Goal: Information Seeking & Learning: Learn about a topic

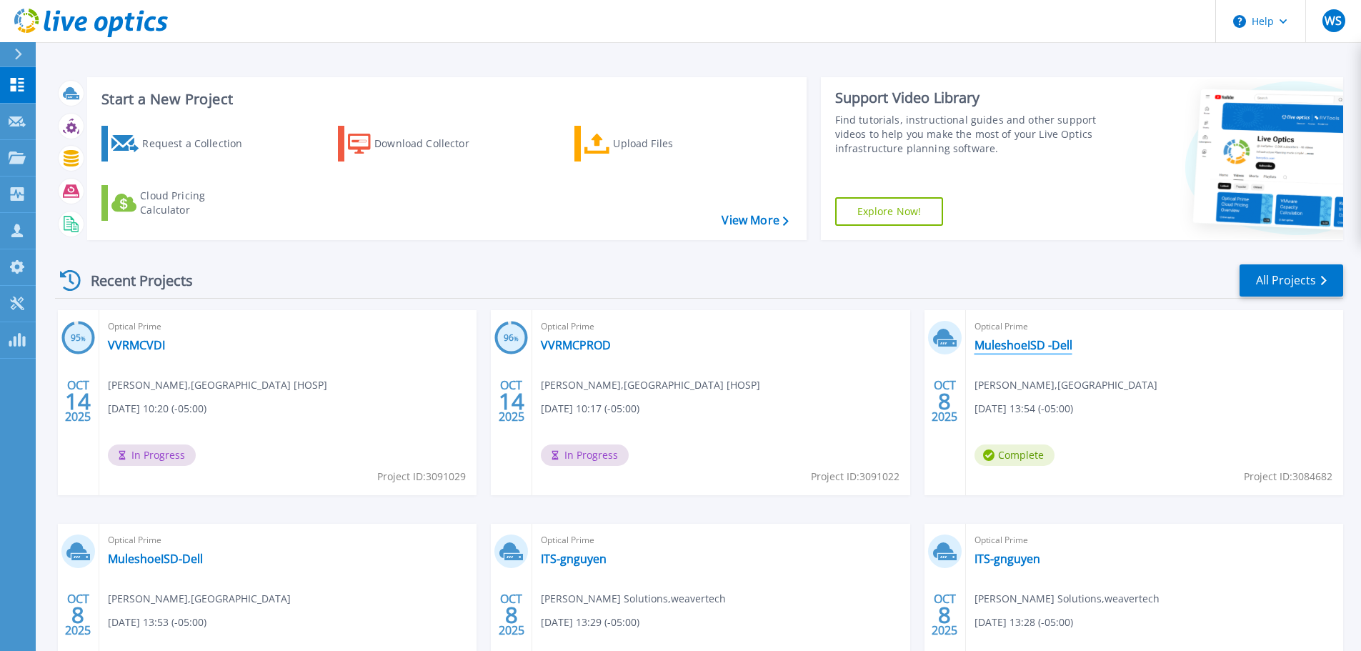
click at [1036, 343] on link "MuleshoeISD -Dell" at bounding box center [1024, 345] width 98 height 14
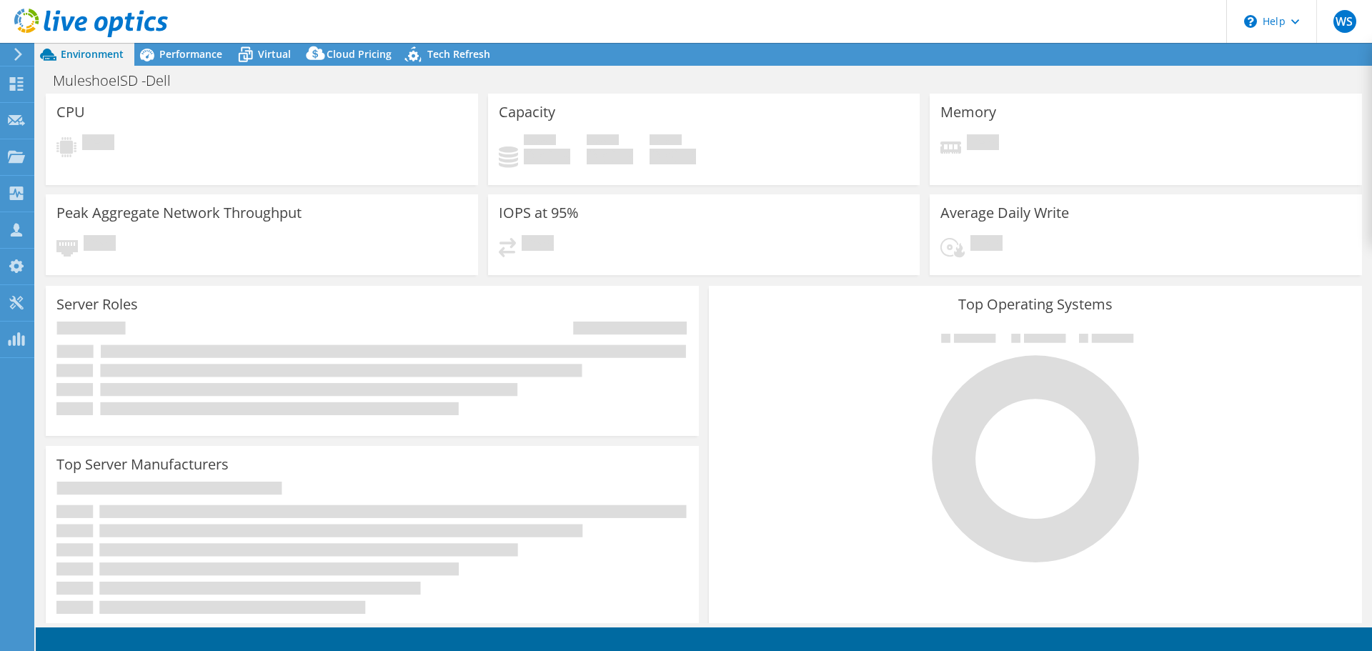
select select "USD"
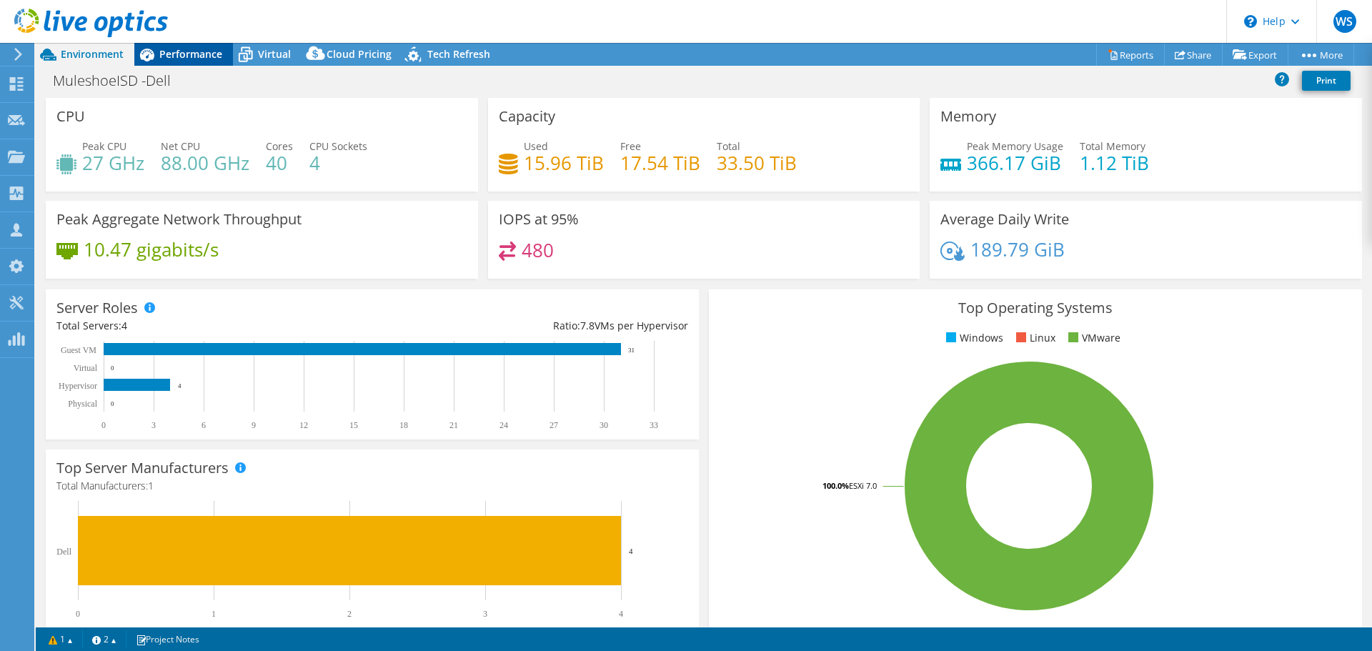
click at [189, 56] on span "Performance" at bounding box center [190, 54] width 63 height 14
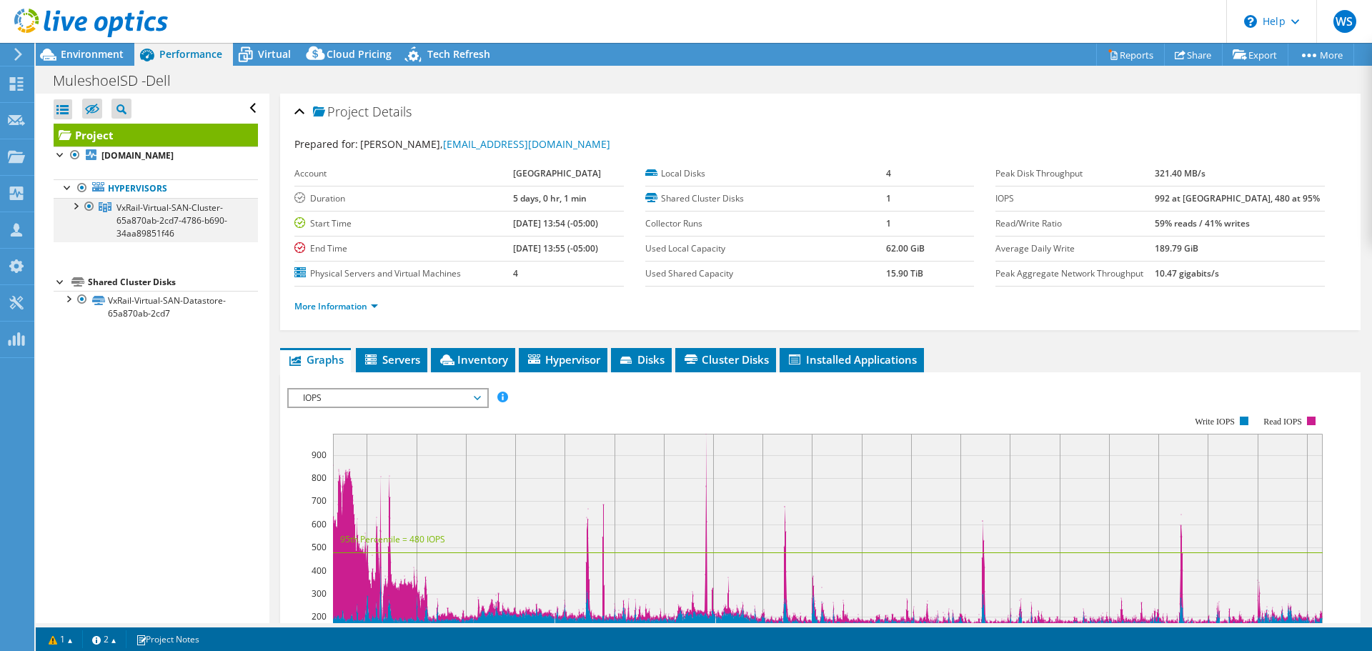
click at [76, 205] on div at bounding box center [75, 205] width 14 height 14
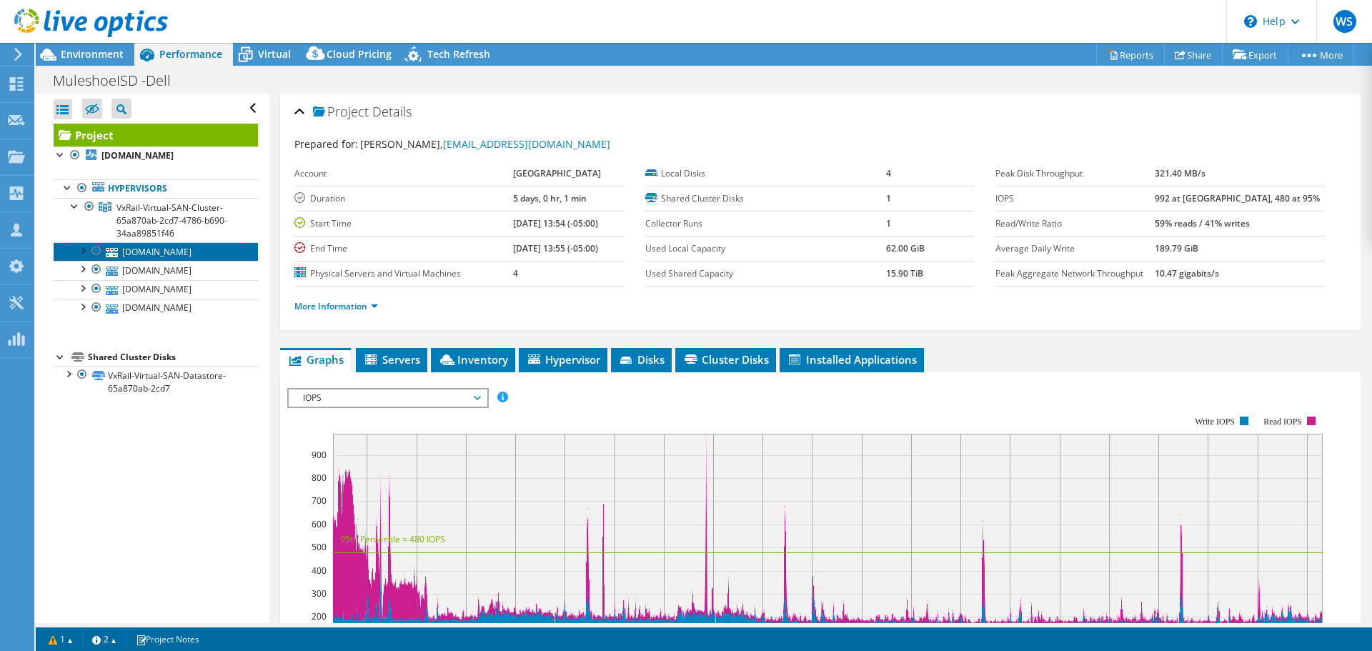
click at [177, 252] on link "[DOMAIN_NAME]" at bounding box center [156, 251] width 204 height 19
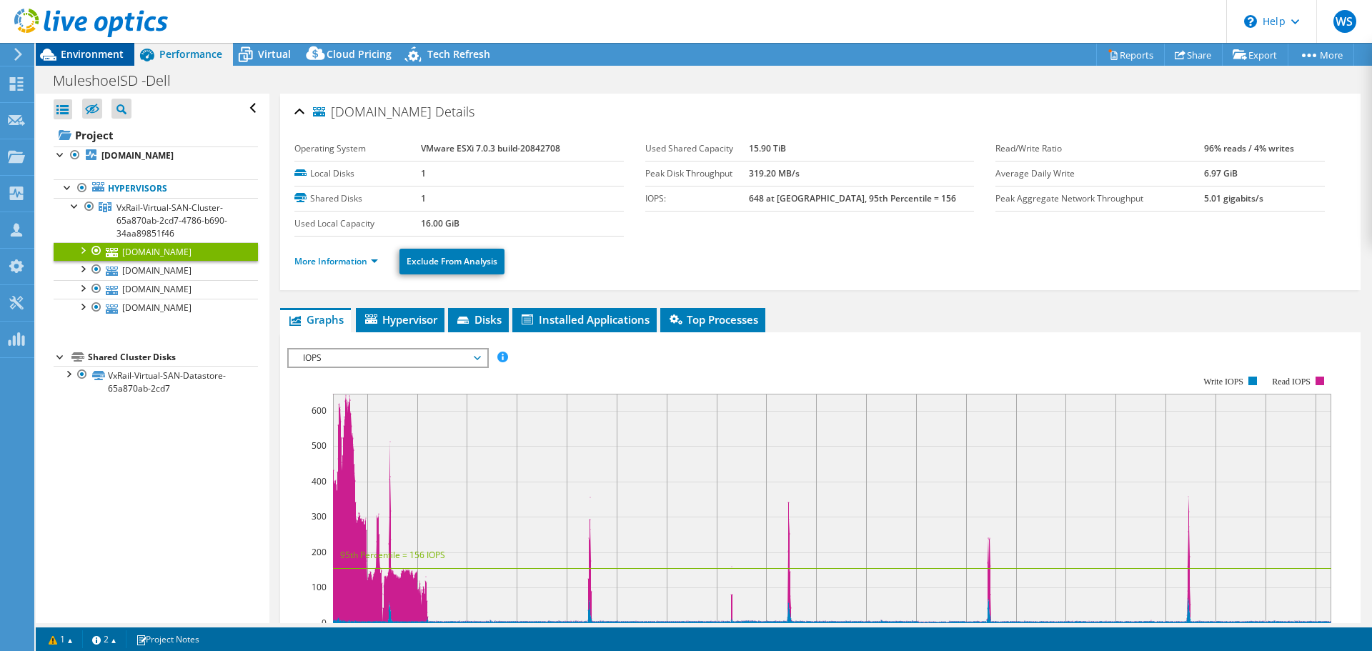
click at [103, 51] on span "Environment" at bounding box center [92, 54] width 63 height 14
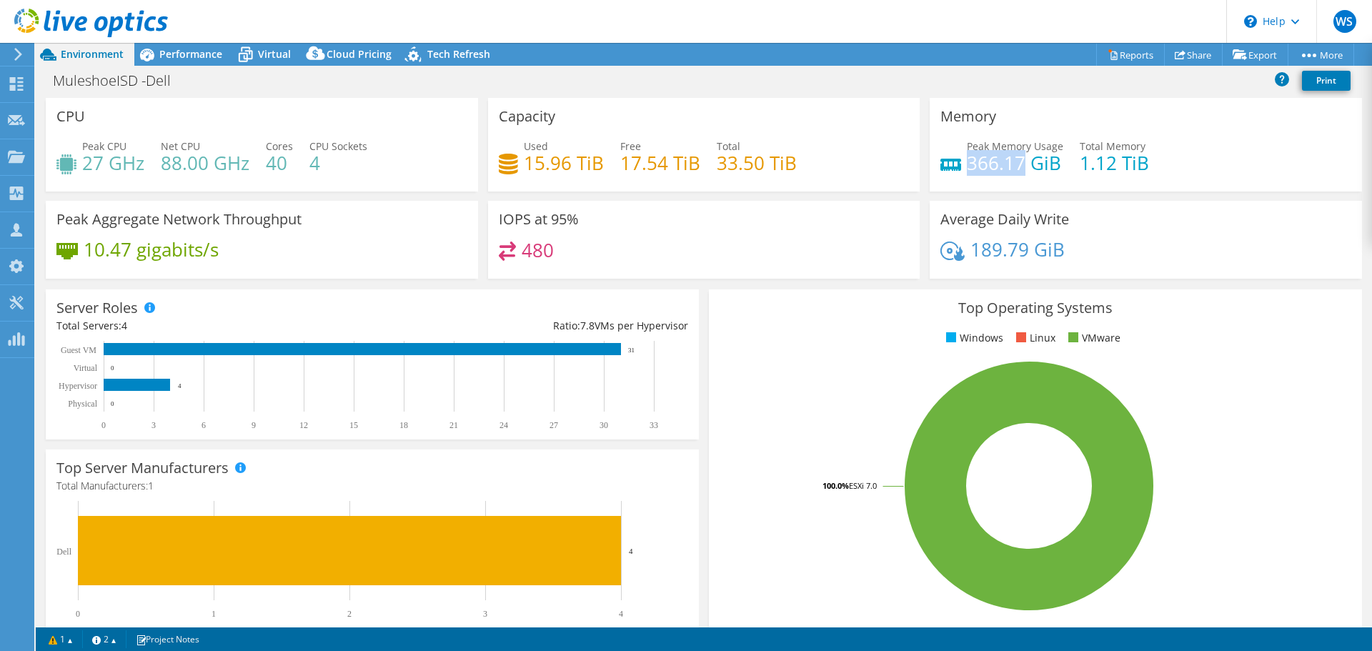
drag, startPoint x: 1019, startPoint y: 161, endPoint x: 961, endPoint y: 164, distance: 58.7
click at [967, 164] on h4 "366.17 GiB" at bounding box center [1015, 163] width 96 height 16
click at [172, 48] on span "Performance" at bounding box center [190, 54] width 63 height 14
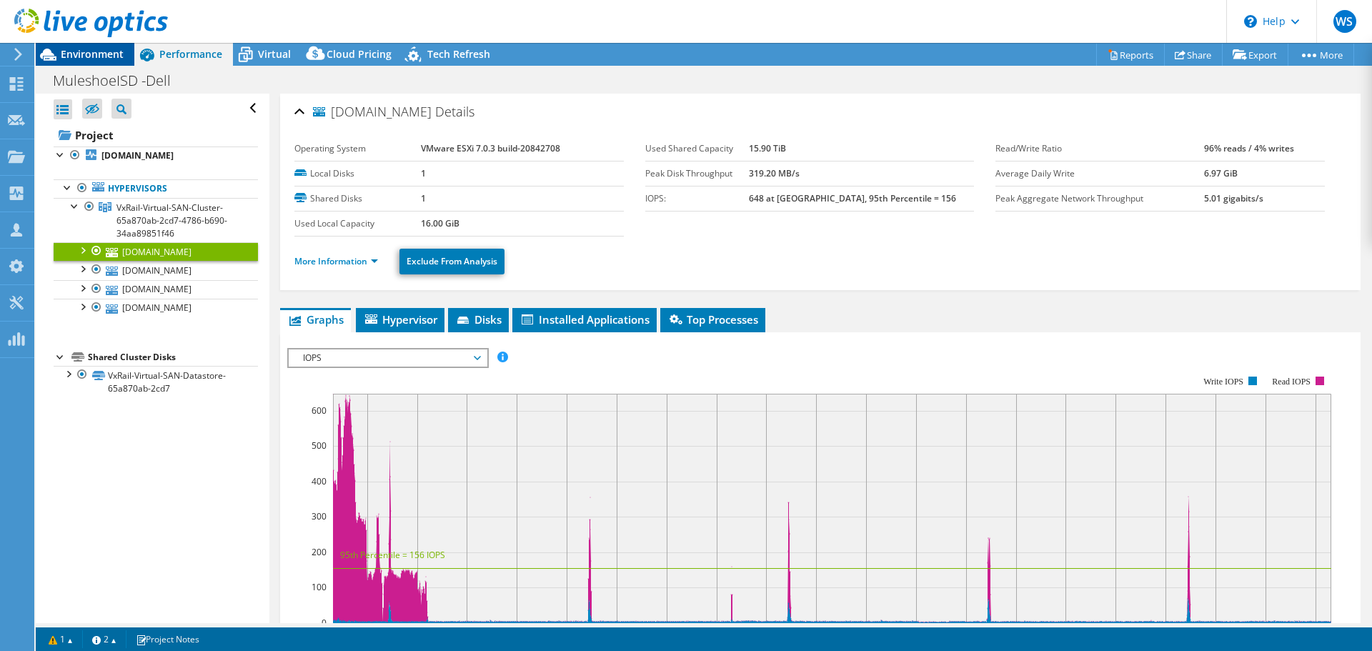
click at [120, 56] on span "Environment" at bounding box center [92, 54] width 63 height 14
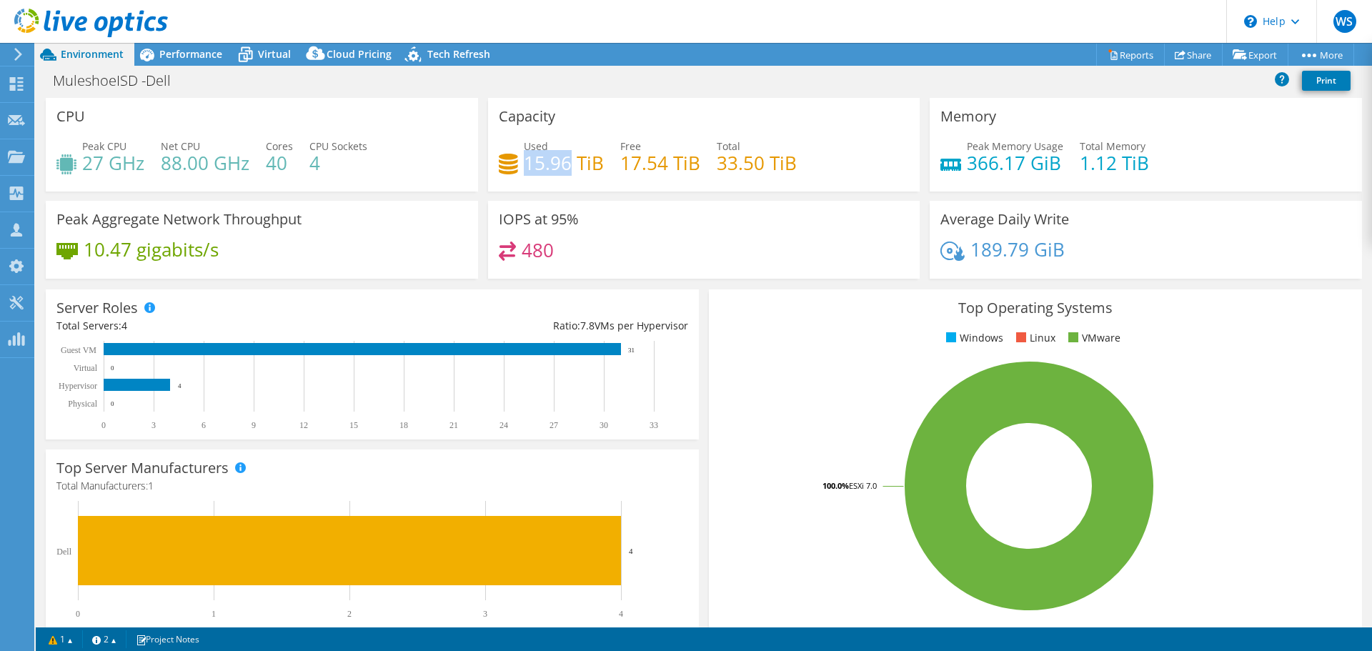
drag, startPoint x: 565, startPoint y: 164, endPoint x: 521, endPoint y: 164, distance: 43.6
click at [524, 164] on h4 "15.96 TiB" at bounding box center [564, 163] width 80 height 16
click at [552, 184] on div "Used 15.96 TiB Free 17.54 TiB Total 33.50 TiB" at bounding box center [704, 162] width 411 height 46
click at [164, 55] on span "Performance" at bounding box center [190, 54] width 63 height 14
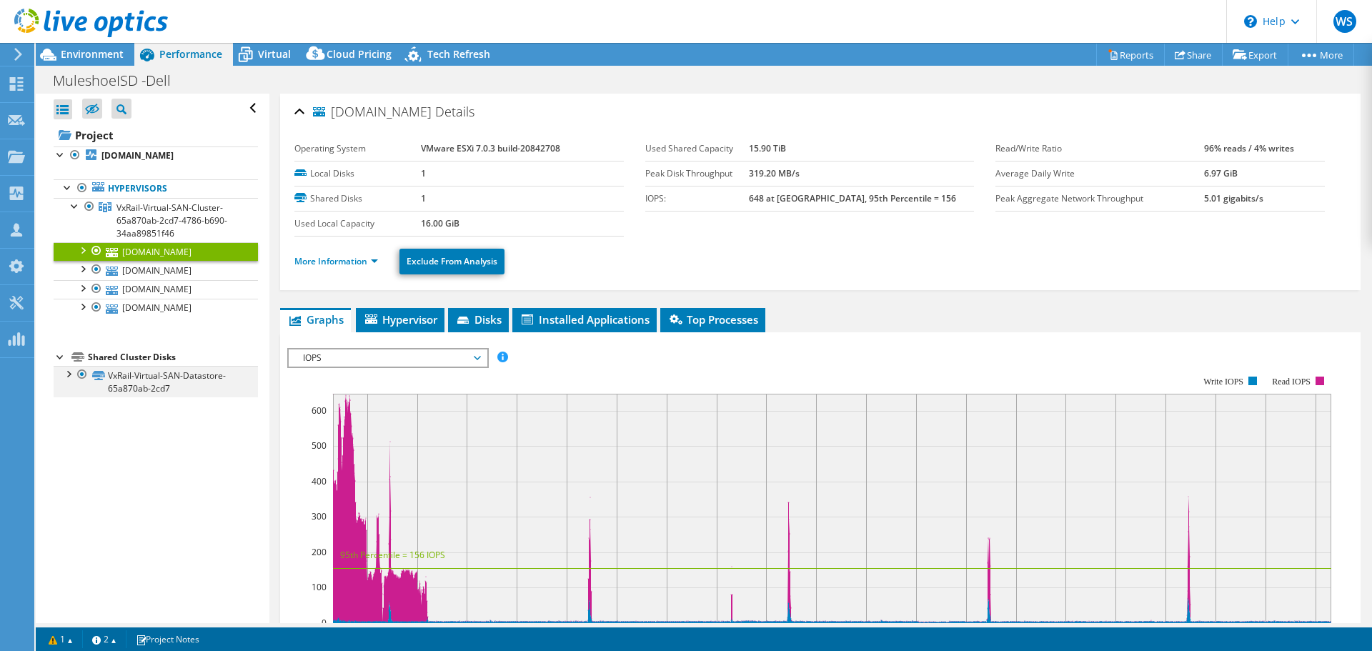
click at [70, 375] on div at bounding box center [68, 373] width 14 height 14
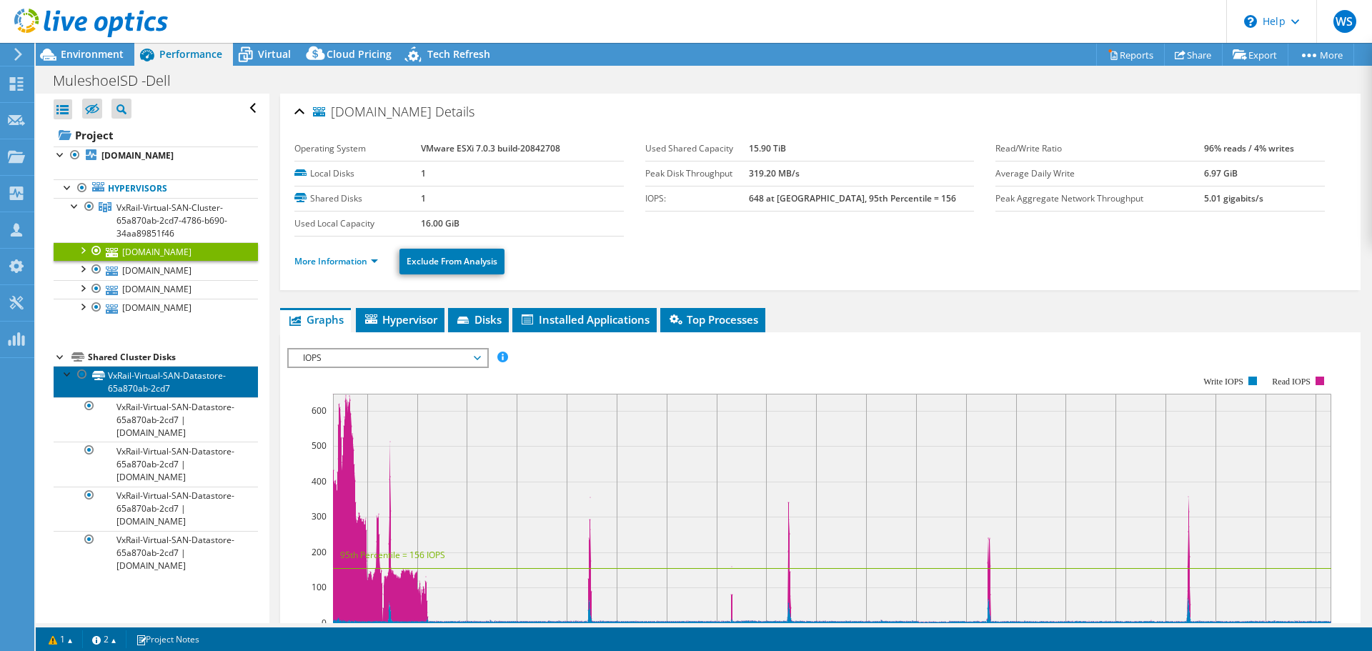
click at [157, 388] on link "VxRail-Virtual-SAN-Datastore-65a870ab-2cd7" at bounding box center [156, 381] width 204 height 31
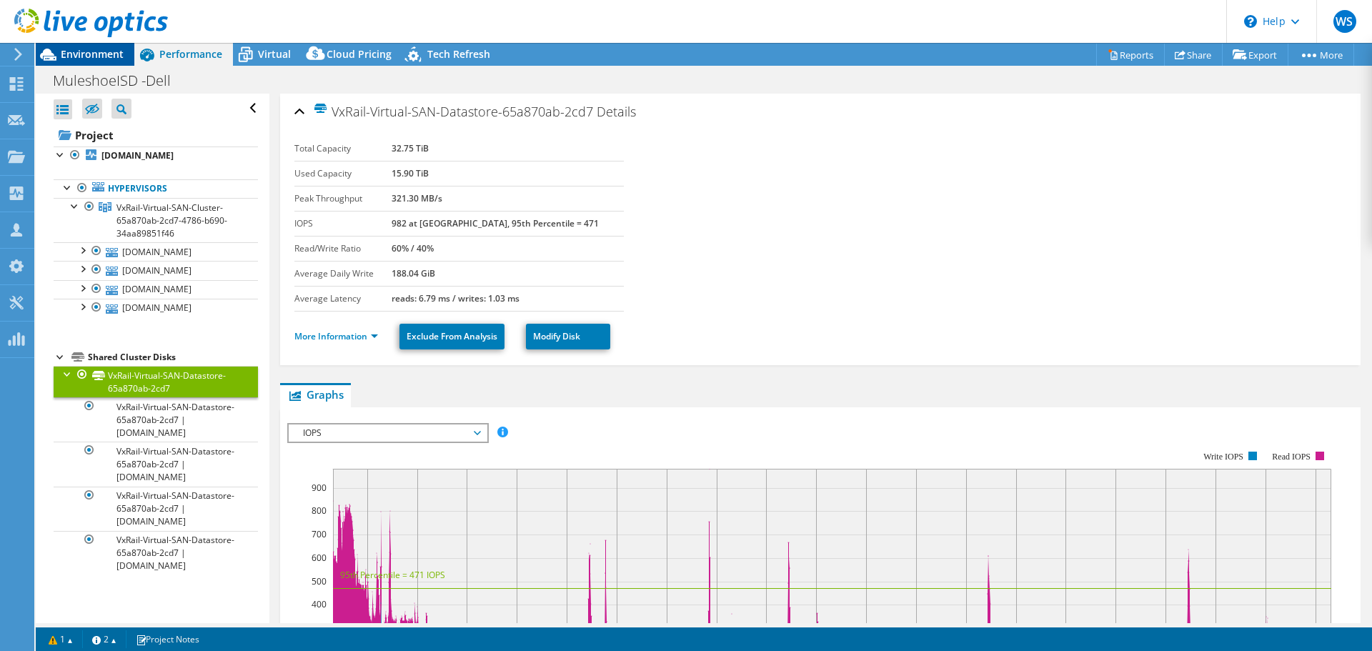
click at [104, 60] on span "Environment" at bounding box center [92, 54] width 63 height 14
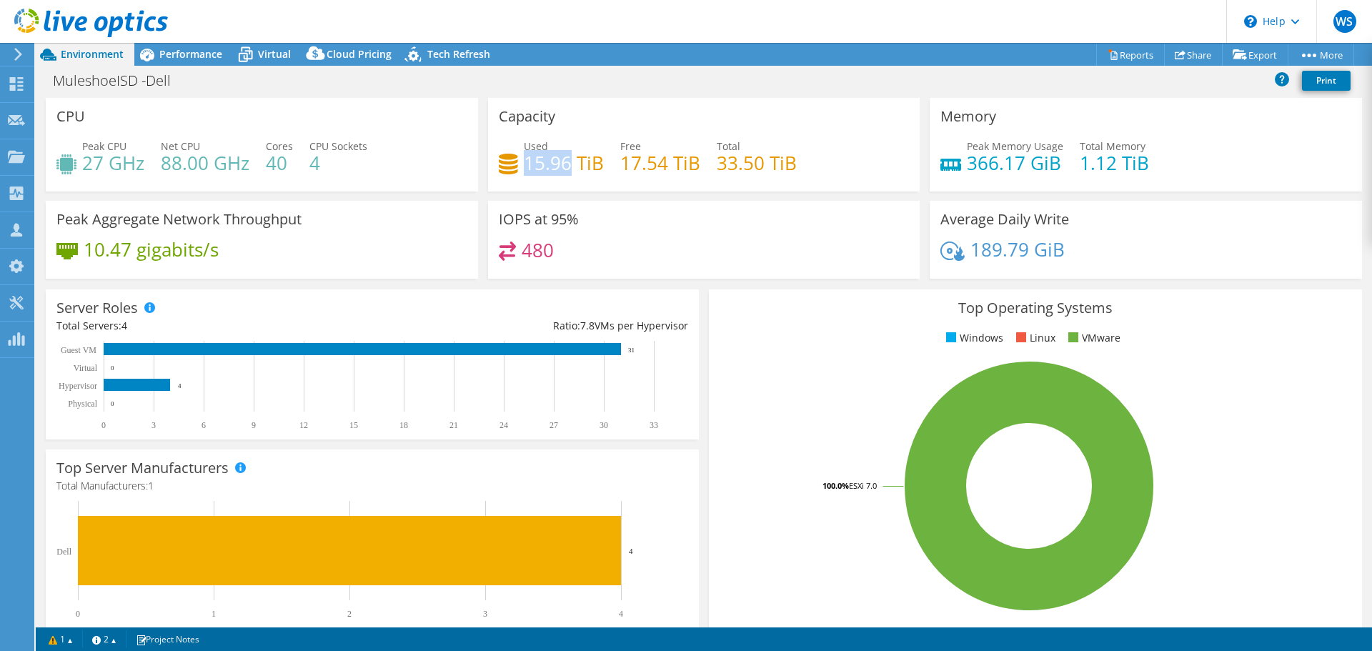
drag, startPoint x: 569, startPoint y: 162, endPoint x: 522, endPoint y: 167, distance: 47.4
click at [524, 167] on h4 "15.96 TiB" at bounding box center [564, 163] width 80 height 16
click at [262, 55] on span "Virtual" at bounding box center [274, 54] width 33 height 14
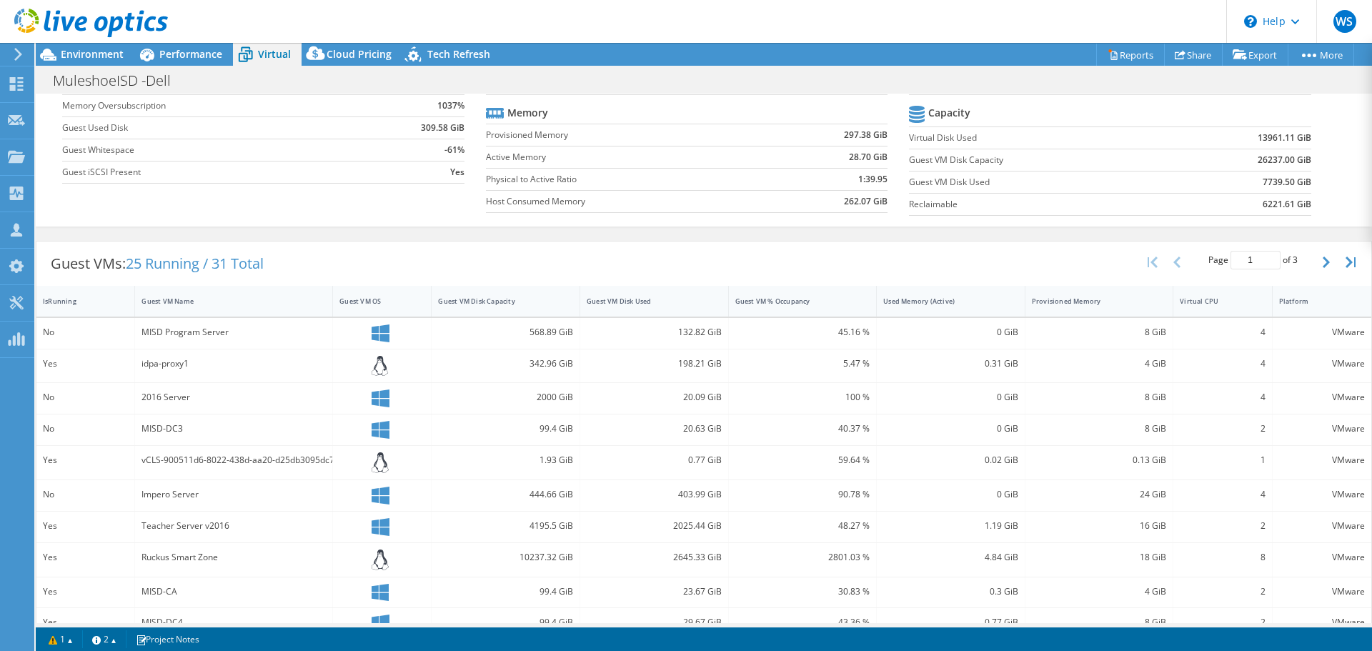
scroll to position [143, 0]
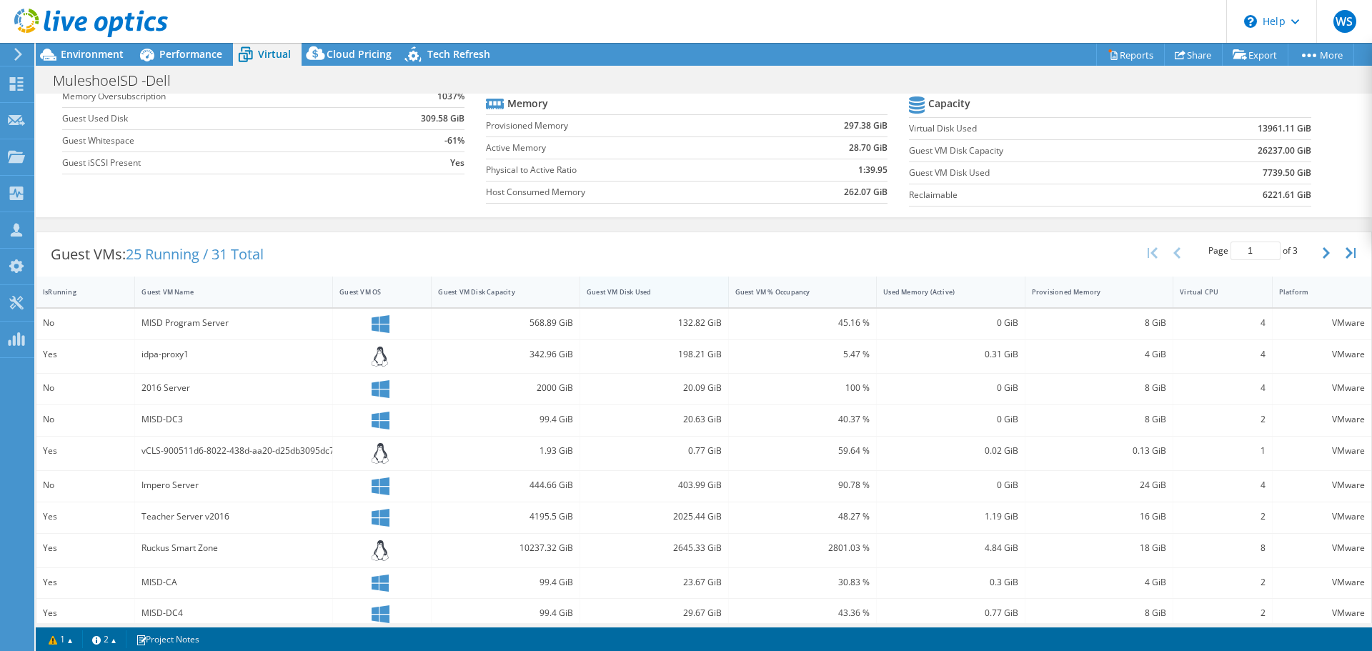
click at [692, 292] on div "Guest VM Disk Used" at bounding box center [646, 291] width 118 height 9
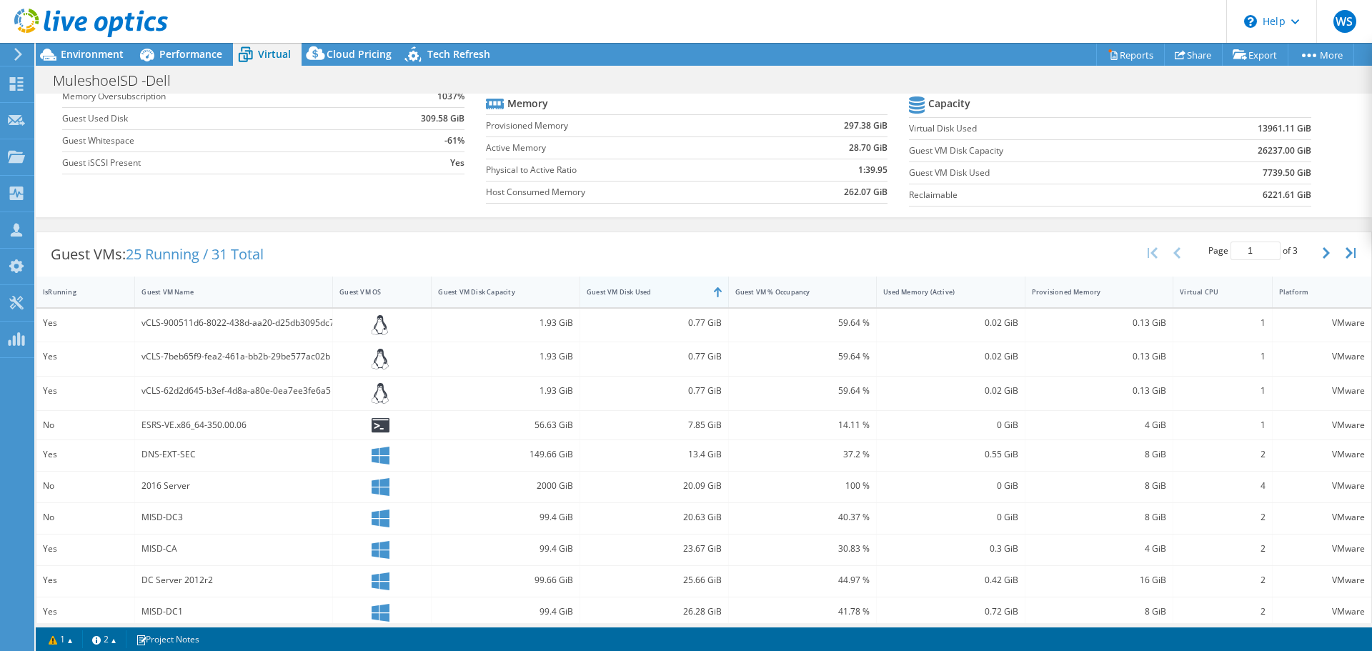
click at [692, 292] on div "Guest VM Disk Used" at bounding box center [646, 291] width 118 height 9
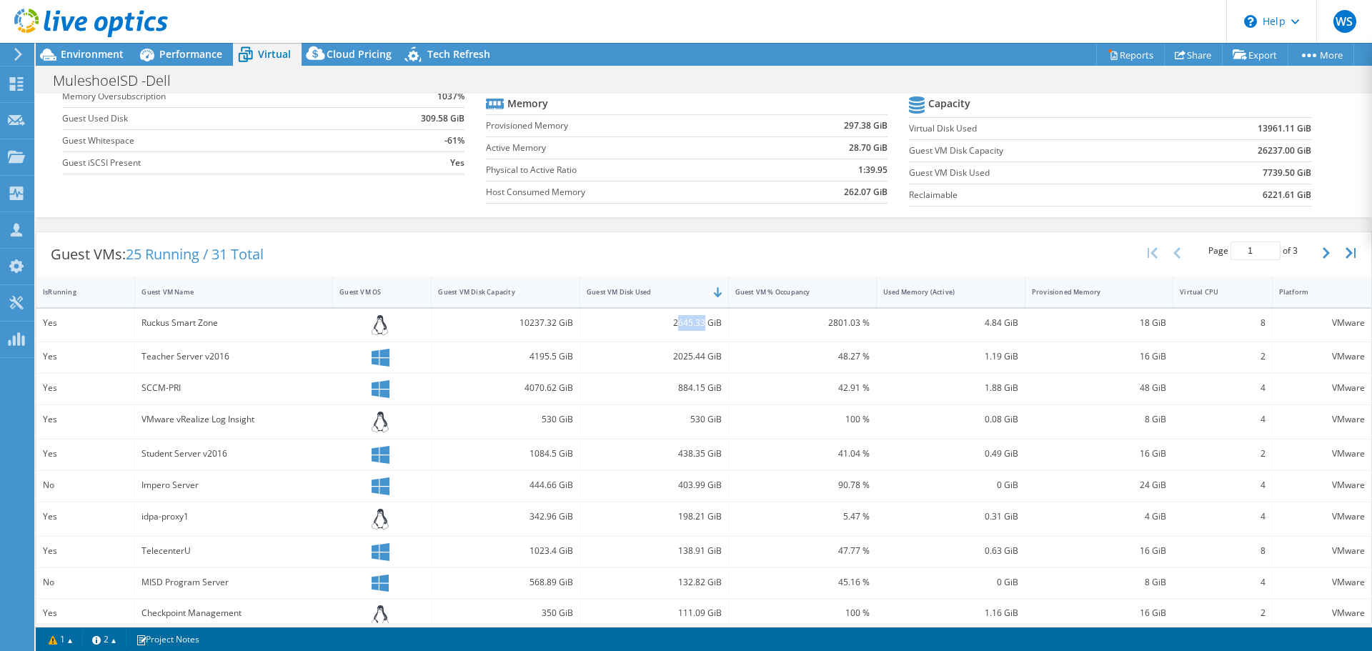
drag, startPoint x: 673, startPoint y: 322, endPoint x: 698, endPoint y: 324, distance: 25.9
click at [698, 324] on div "2645.33 GiB" at bounding box center [654, 323] width 135 height 16
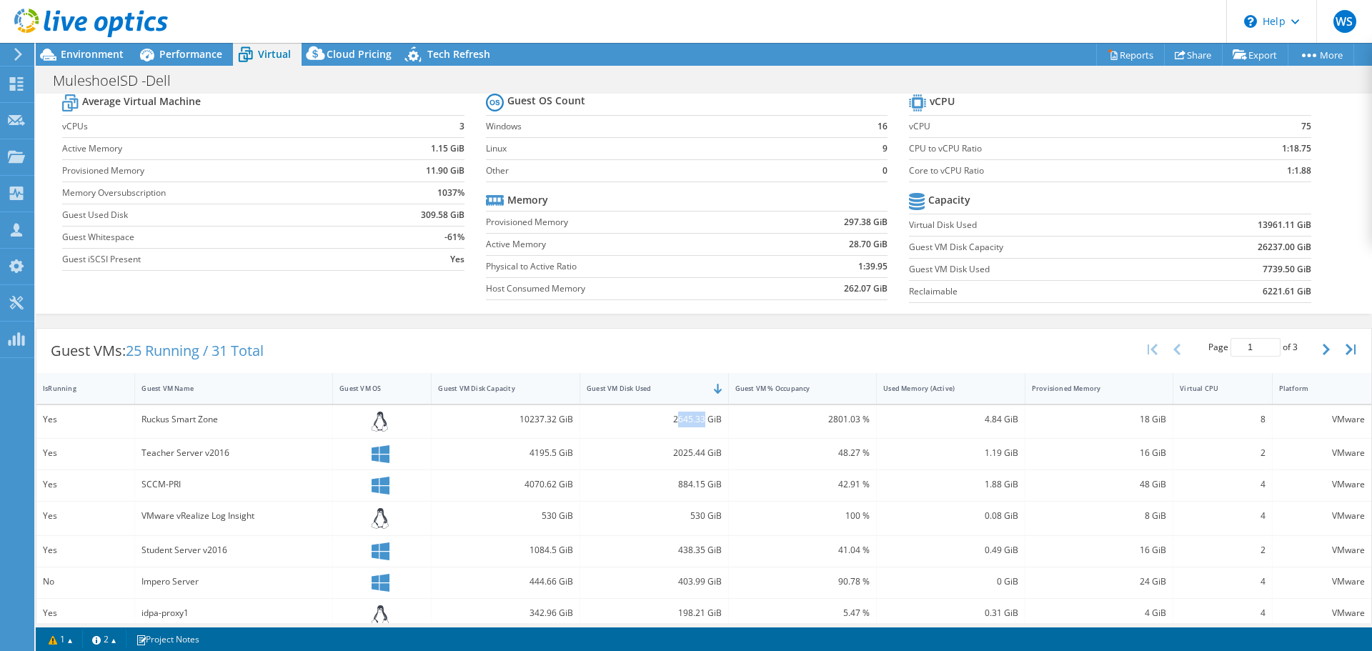
scroll to position [71, 0]
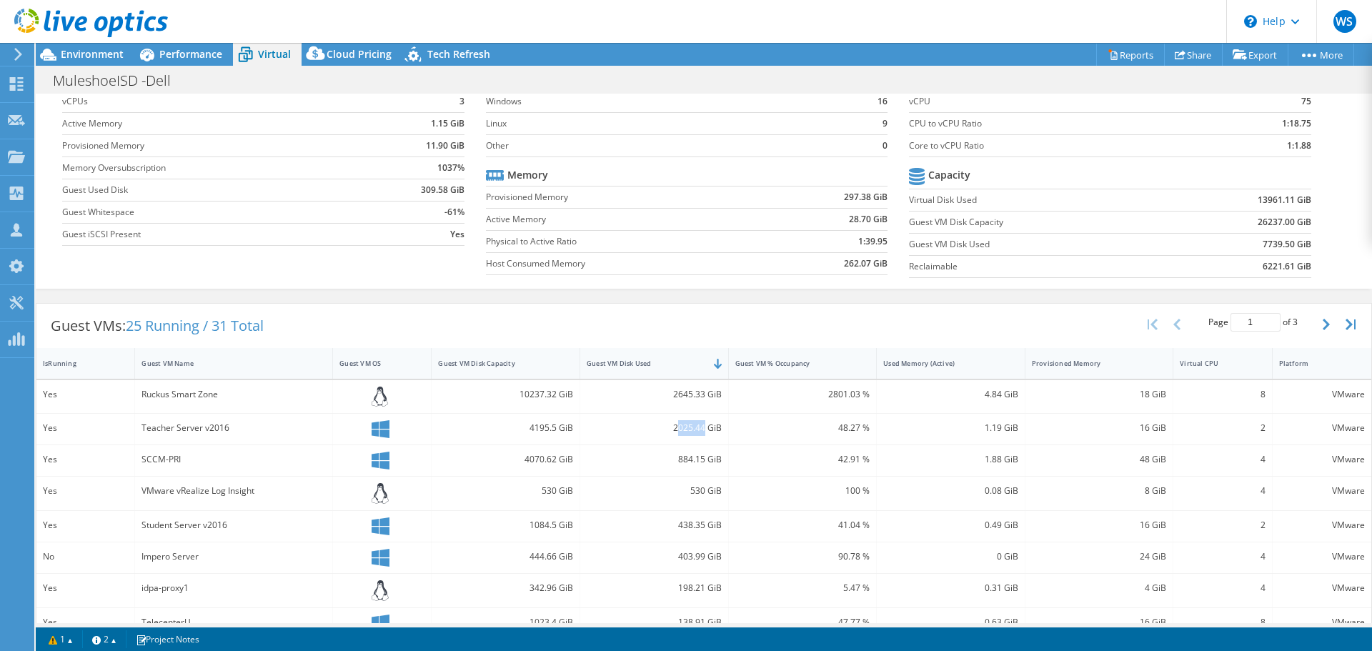
drag, startPoint x: 673, startPoint y: 428, endPoint x: 698, endPoint y: 428, distance: 25.0
click at [698, 428] on div "2025.44 GiB" at bounding box center [654, 428] width 135 height 16
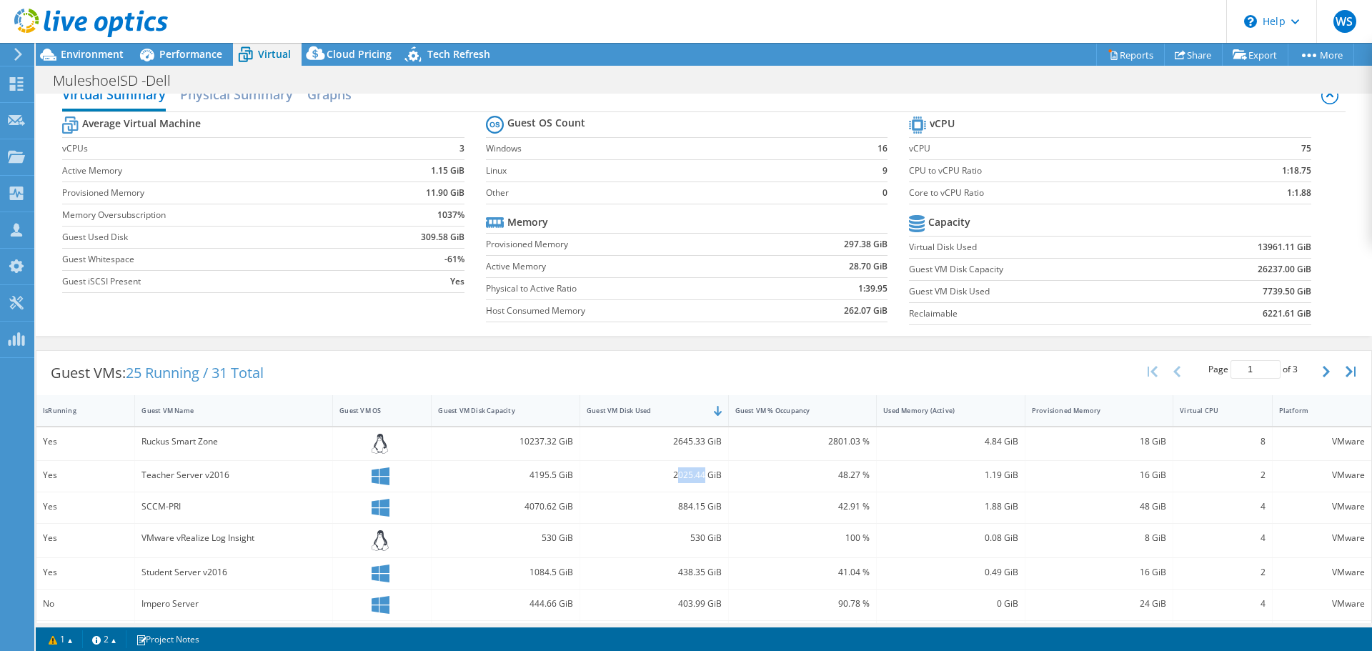
scroll to position [0, 0]
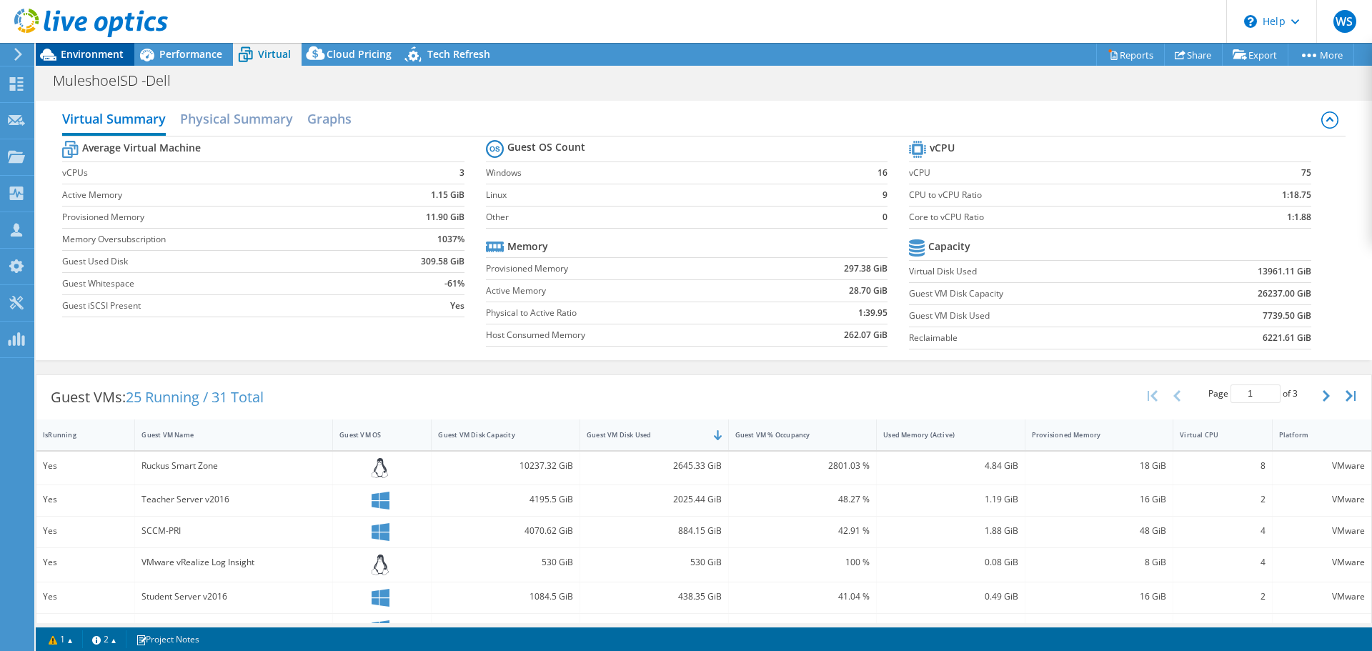
click at [84, 56] on span "Environment" at bounding box center [92, 54] width 63 height 14
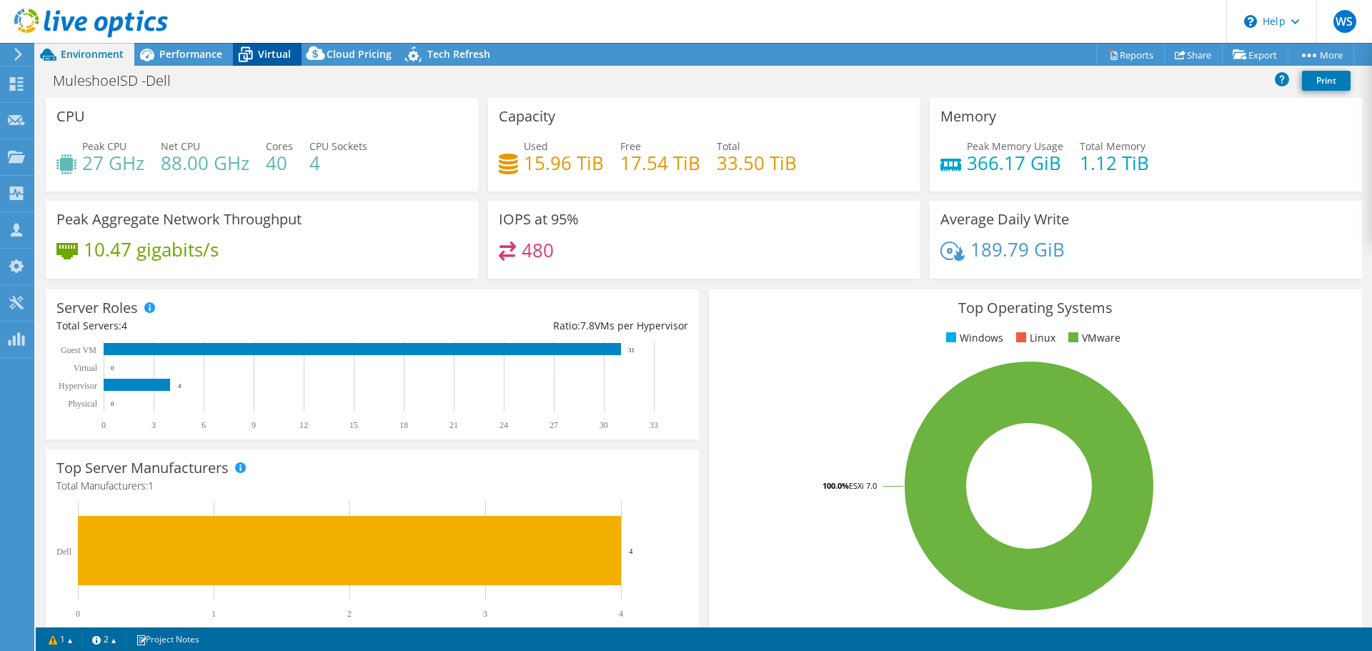
click at [264, 54] on span "Virtual" at bounding box center [274, 54] width 33 height 14
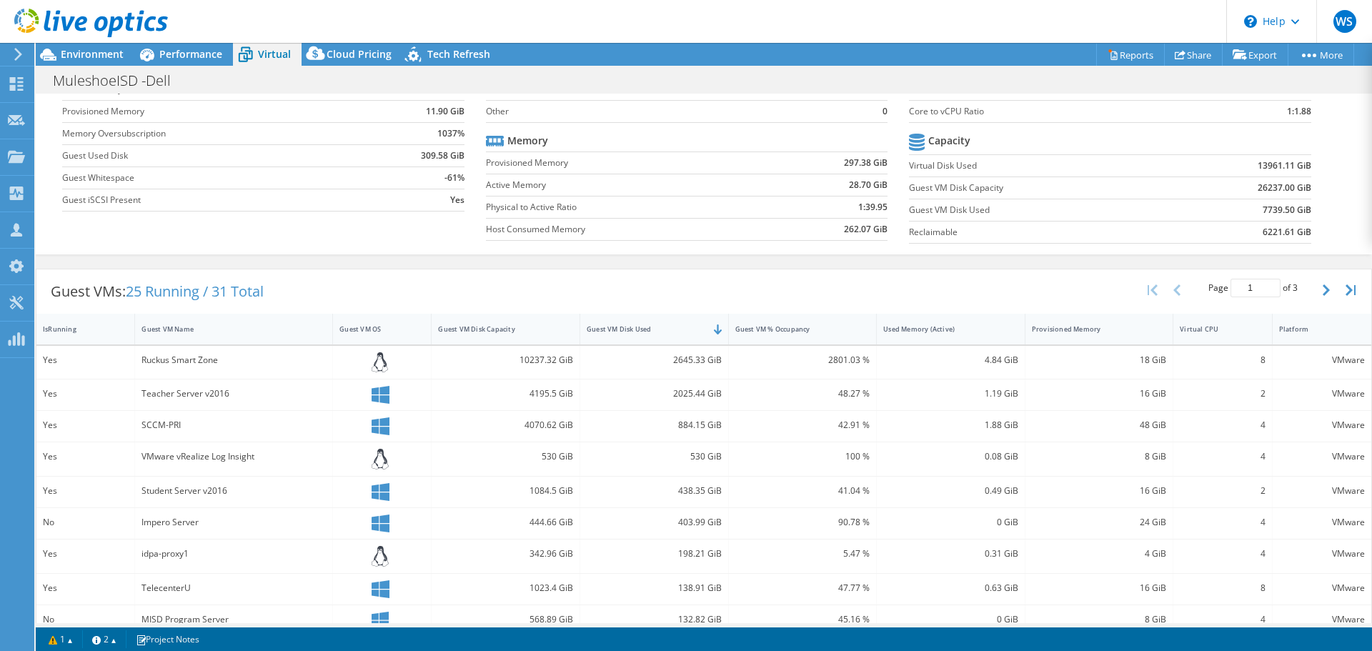
scroll to position [177, 0]
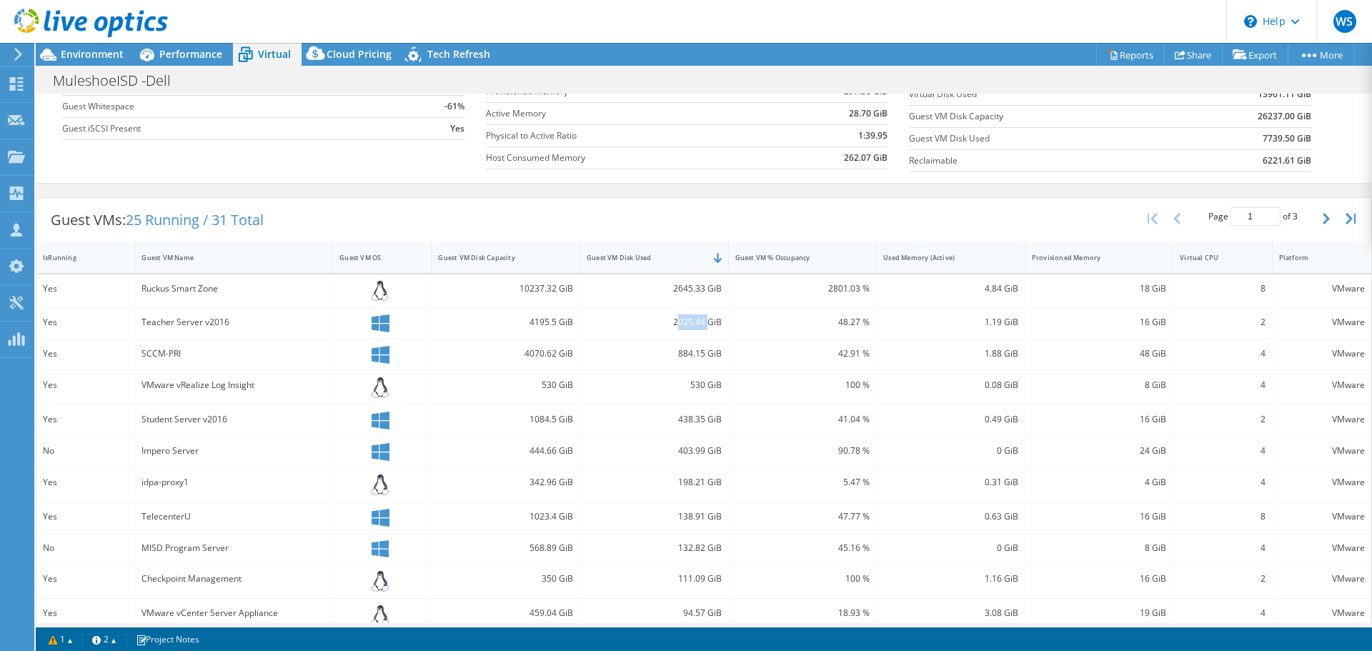
drag, startPoint x: 671, startPoint y: 320, endPoint x: 705, endPoint y: 320, distance: 33.6
click at [705, 320] on div "2025.44 GiB" at bounding box center [654, 322] width 135 height 16
drag, startPoint x: 674, startPoint y: 289, endPoint x: 710, endPoint y: 289, distance: 35.7
click at [710, 289] on div "2645.33 GiB" at bounding box center [654, 289] width 135 height 16
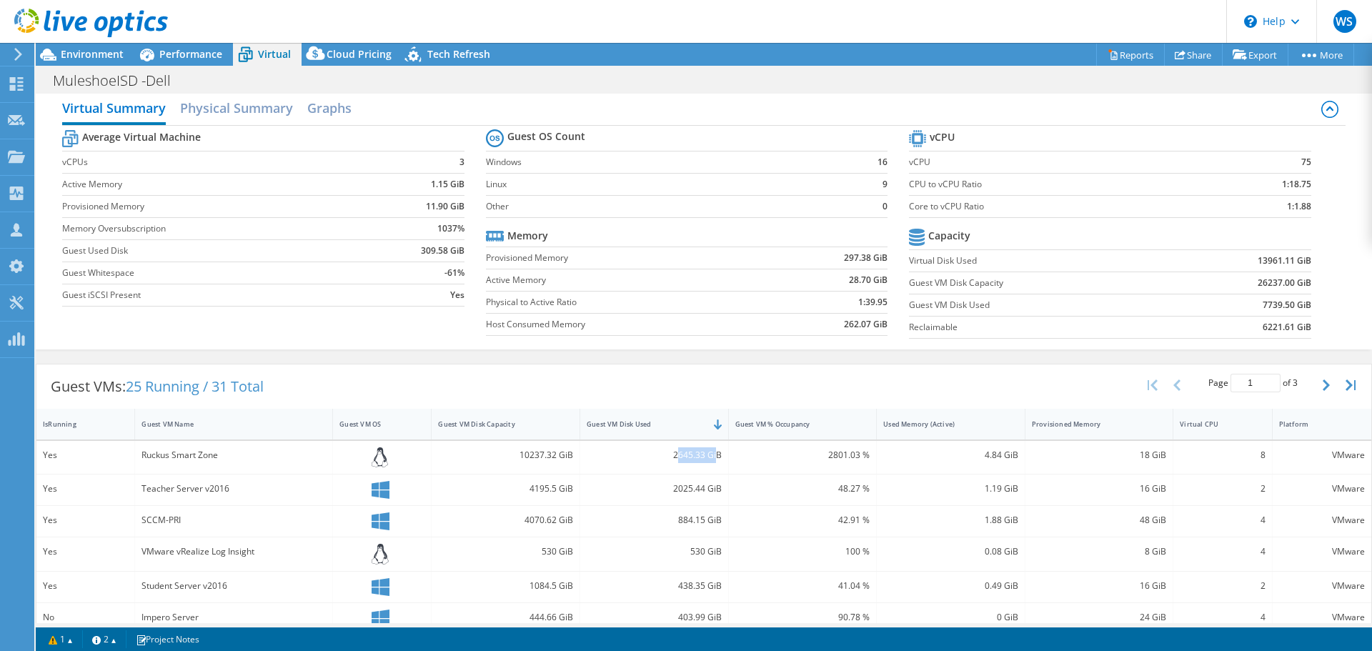
scroll to position [320, 0]
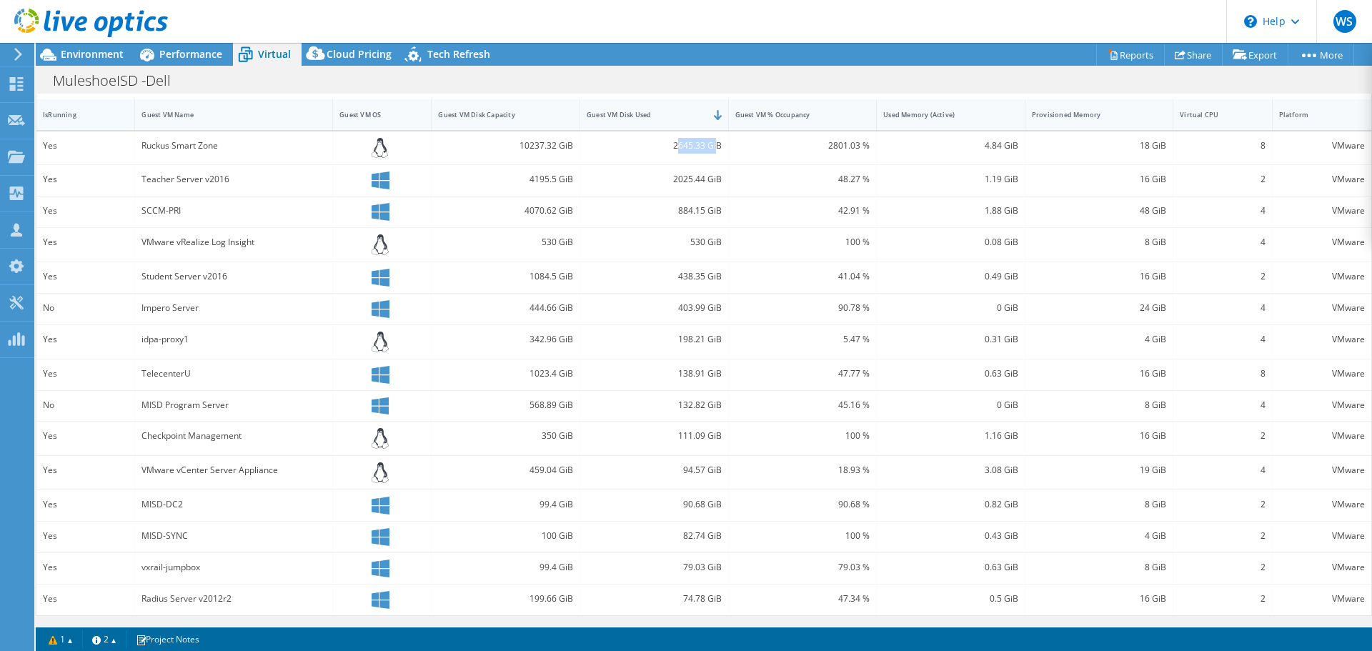
click at [71, 118] on div "IsRunning" at bounding box center [77, 114] width 68 height 9
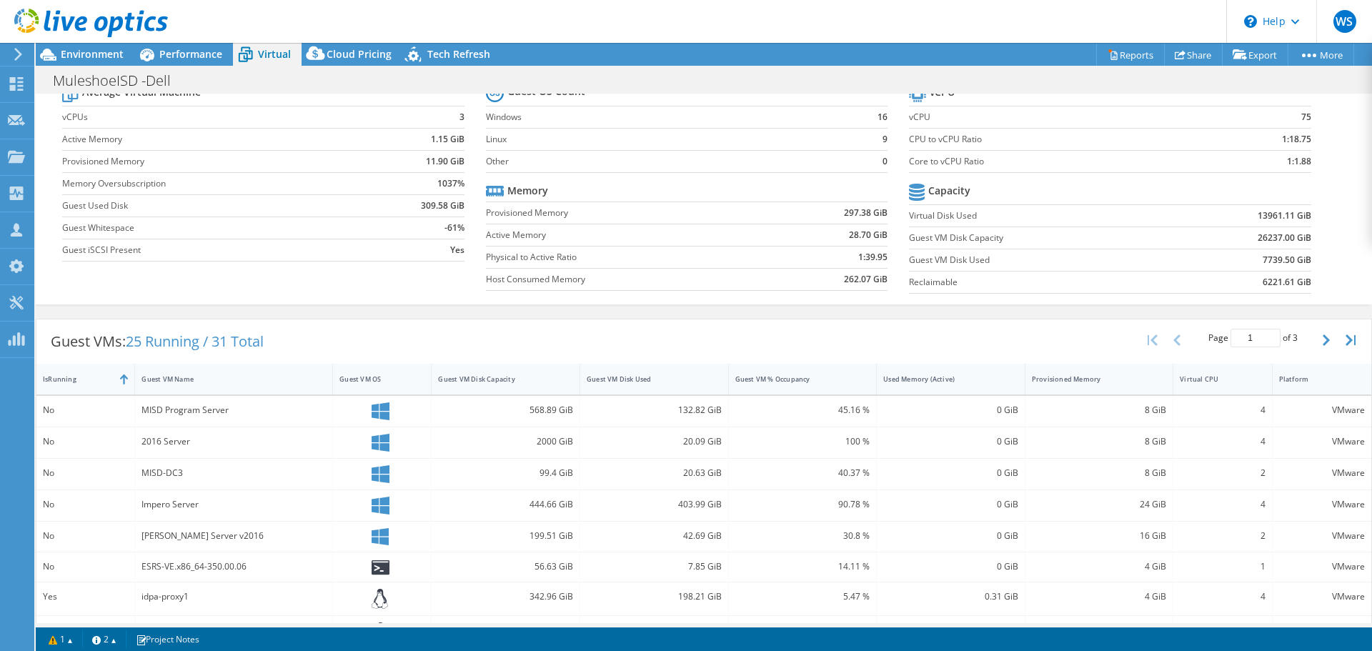
scroll to position [32, 0]
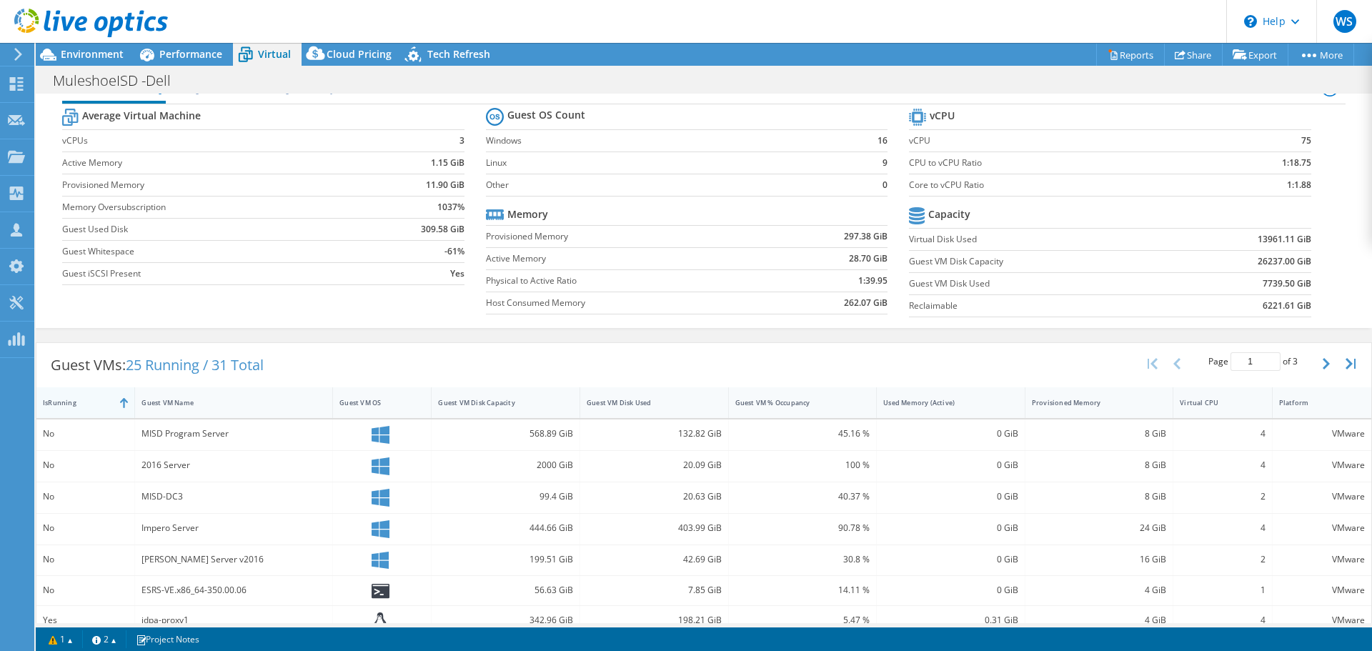
click at [88, 400] on div "IsRunning" at bounding box center [77, 402] width 68 height 9
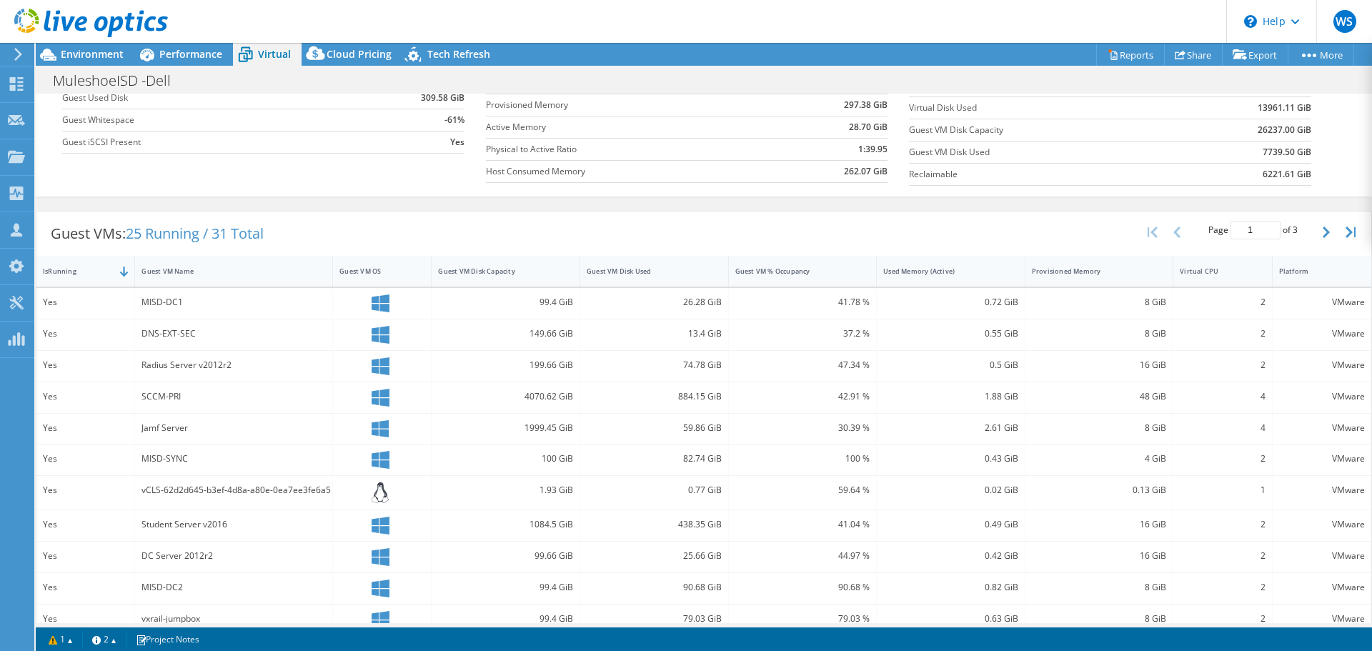
scroll to position [0, 0]
